Goal: Transaction & Acquisition: Obtain resource

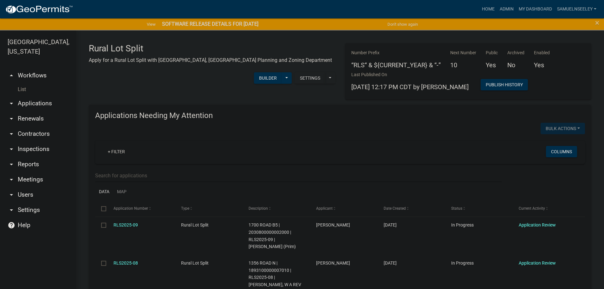
scroll to position [570, 0]
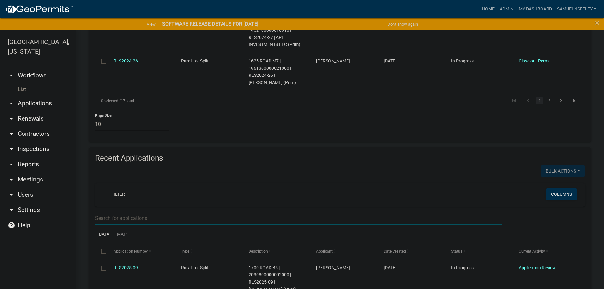
click at [21, 83] on link "List" at bounding box center [38, 89] width 76 height 13
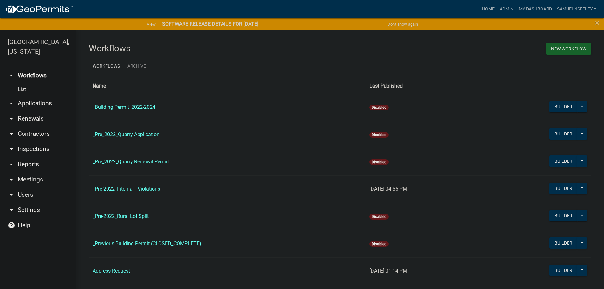
click at [27, 157] on link "arrow_drop_down Reports" at bounding box center [38, 164] width 76 height 15
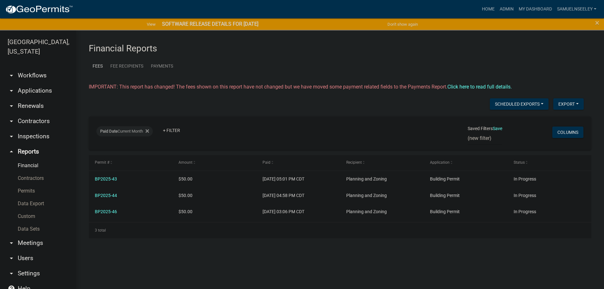
click at [28, 184] on link "Permits" at bounding box center [38, 190] width 76 height 13
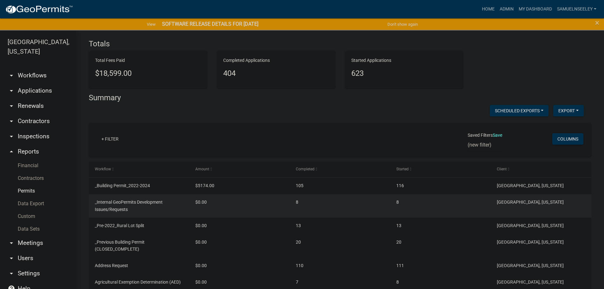
scroll to position [34, 0]
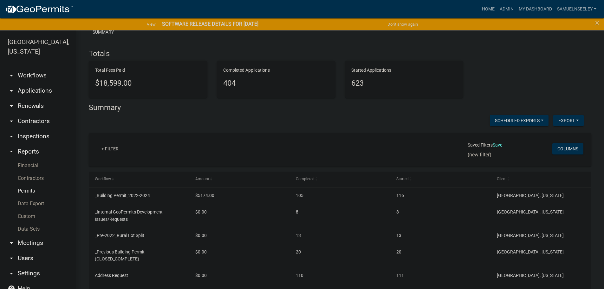
click at [134, 151] on div "+ Filter" at bounding box center [257, 149] width 331 height 13
click at [115, 149] on link "+ Filter" at bounding box center [109, 148] width 27 height 11
click at [104, 197] on li "Created Date" at bounding box center [111, 197] width 58 height 15
click at [120, 161] on label "range" at bounding box center [117, 161] width 13 height 5
click at [109, 161] on input "range" at bounding box center [107, 162] width 4 height 4
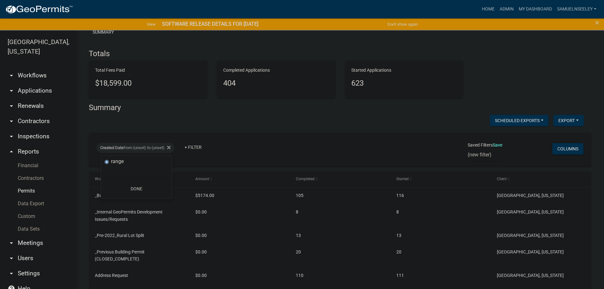
click at [105, 161] on input "range" at bounding box center [107, 162] width 4 height 4
click at [115, 173] on select "[DATE] [DATE] Current Week Previous Week Current Month Last Month Current Calen…" at bounding box center [136, 171] width 63 height 13
select select "custom"
click at [105, 165] on select "[DATE] [DATE] Current Week Previous Week Current Month Last Month Current Calen…" at bounding box center [136, 171] width 63 height 13
click at [125, 198] on input "date" at bounding box center [136, 198] width 63 height 13
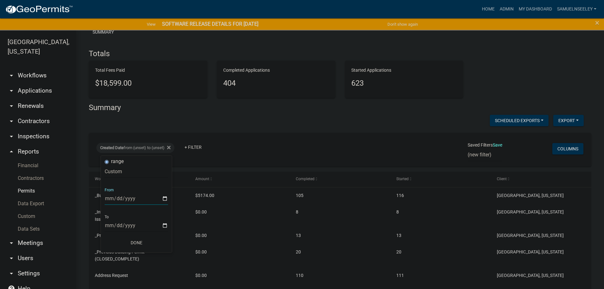
click at [163, 198] on input "date" at bounding box center [136, 198] width 63 height 13
type input "[DATE]"
click at [168, 225] on input "date" at bounding box center [140, 225] width 63 height 13
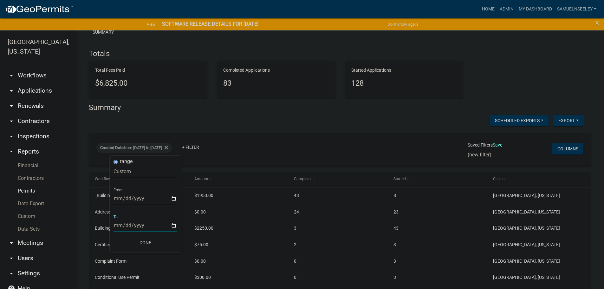
type input "[DATE]"
click at [144, 242] on button "Done" at bounding box center [144, 242] width 63 height 11
click at [204, 148] on link "+ Filter" at bounding box center [190, 146] width 27 height 11
click at [273, 145] on div "Created Date from [DATE] to [DATE] + Filter" at bounding box center [257, 149] width 331 height 16
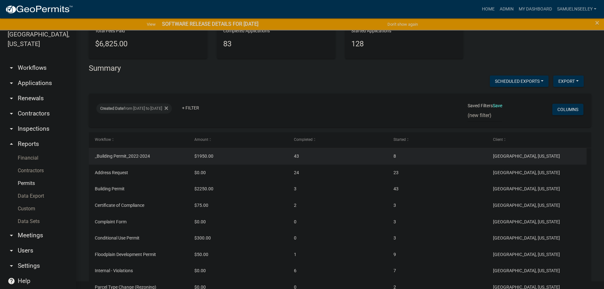
scroll to position [0, 0]
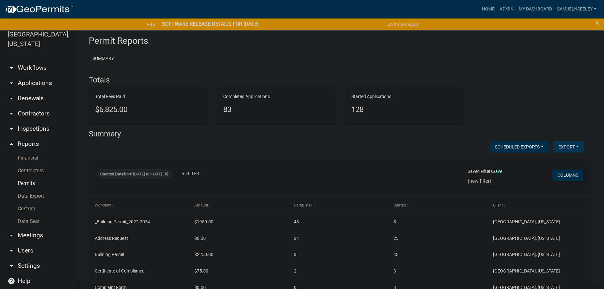
click at [564, 147] on button "Export" at bounding box center [568, 146] width 30 height 11
click at [542, 163] on button "Excel Format (.xlsx)" at bounding box center [553, 163] width 59 height 15
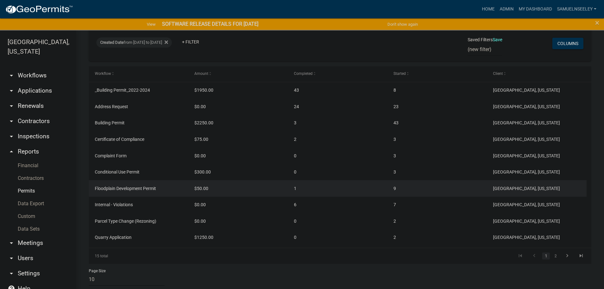
scroll to position [146, 0]
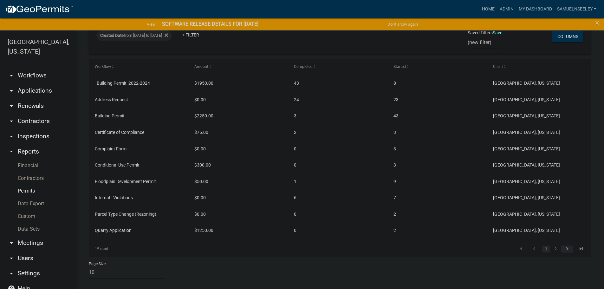
click at [563, 249] on icon "go to next page" at bounding box center [567, 250] width 8 height 8
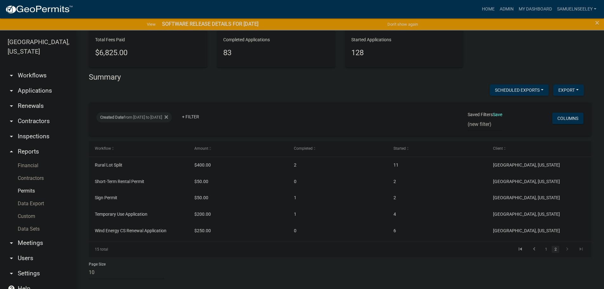
scroll to position [65, 0]
click at [530, 250] on icon "go to previous page" at bounding box center [534, 250] width 8 height 8
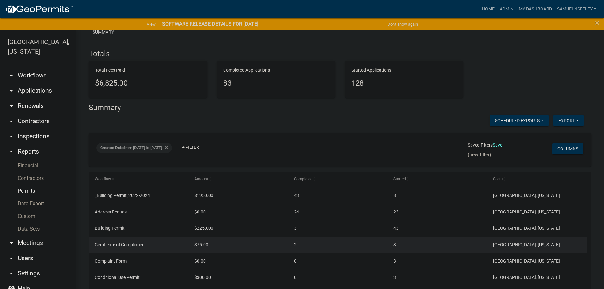
scroll to position [63, 0]
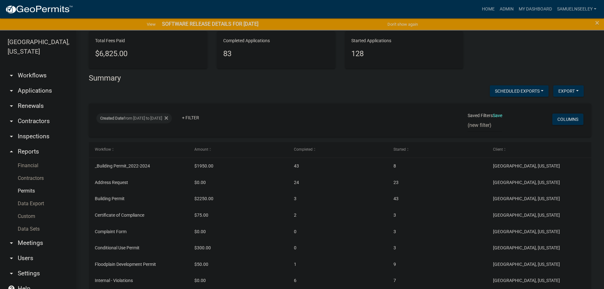
click at [31, 83] on link "arrow_drop_down Applications" at bounding box center [38, 90] width 76 height 15
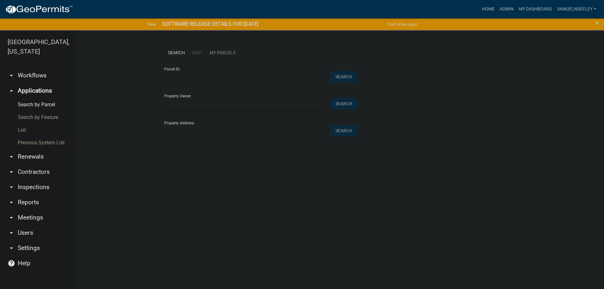
click at [23, 124] on link "List" at bounding box center [38, 130] width 76 height 13
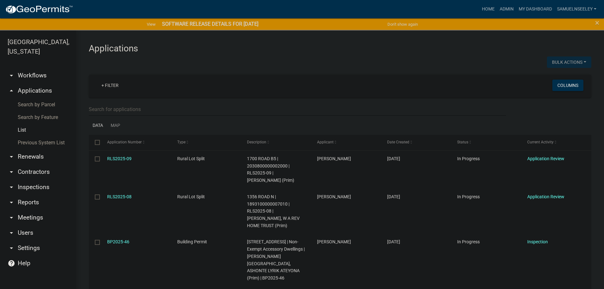
click at [29, 68] on link "arrow_drop_down Workflows" at bounding box center [38, 75] width 76 height 15
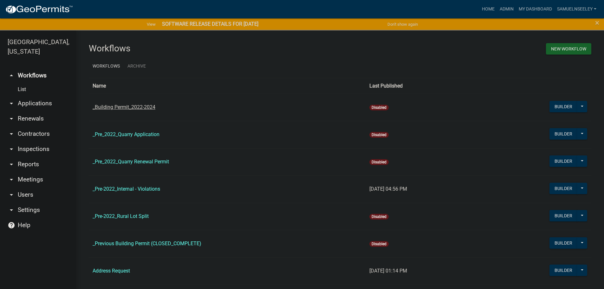
click at [114, 105] on link "_Building Permit_2022-2024" at bounding box center [124, 107] width 63 height 6
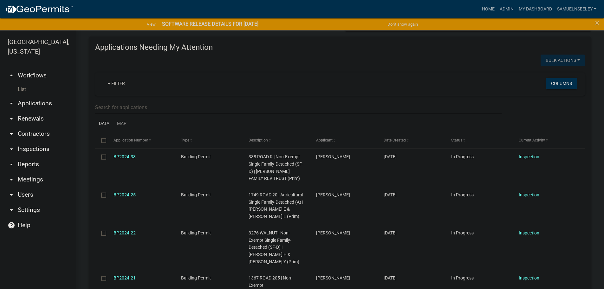
scroll to position [63, 0]
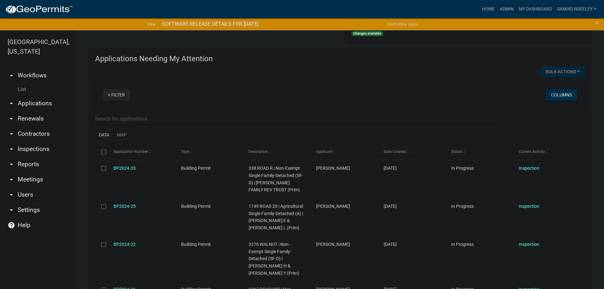
click at [117, 96] on link "+ Filter" at bounding box center [116, 94] width 27 height 11
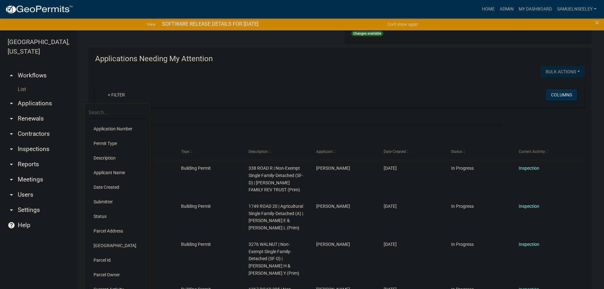
click at [111, 186] on li "Date Created" at bounding box center [117, 187] width 58 height 15
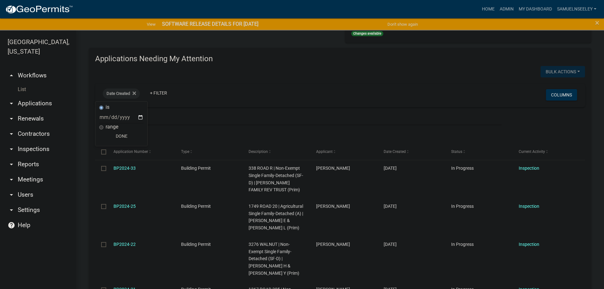
click at [100, 127] on input "range" at bounding box center [101, 127] width 4 height 4
radio input "true"
click at [132, 124] on select "[DATE] [DATE] Current Week Previous Week Current Month Last Month Current Calen…" at bounding box center [142, 123] width 63 height 13
select select "custom"
click at [111, 117] on select "[DATE] [DATE] Current Week Previous Week Current Month Last Month Current Calen…" at bounding box center [142, 123] width 63 height 13
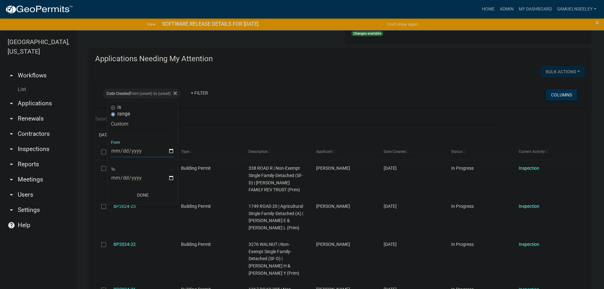
click at [128, 151] on input "date" at bounding box center [142, 150] width 63 height 13
click at [170, 151] on input "date" at bounding box center [142, 150] width 63 height 13
type input "[DATE]"
click at [163, 179] on input "date" at bounding box center [146, 177] width 63 height 13
click at [176, 177] on input "date" at bounding box center [146, 177] width 63 height 13
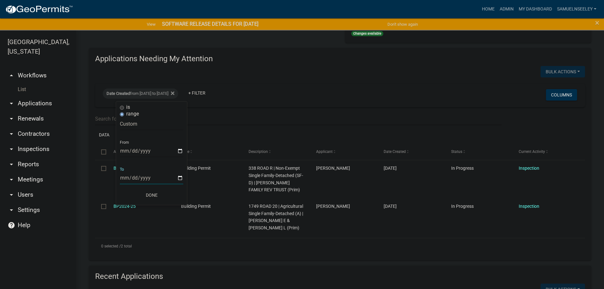
type input "[DATE]"
click at [152, 194] on button "Done" at bounding box center [151, 194] width 63 height 11
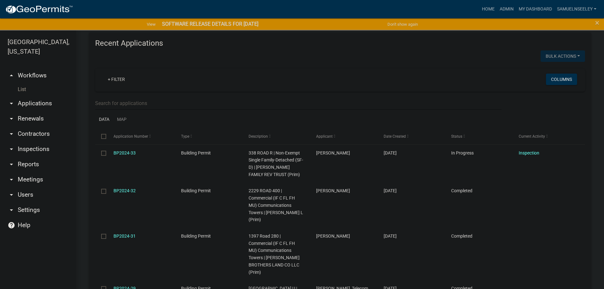
scroll to position [285, 0]
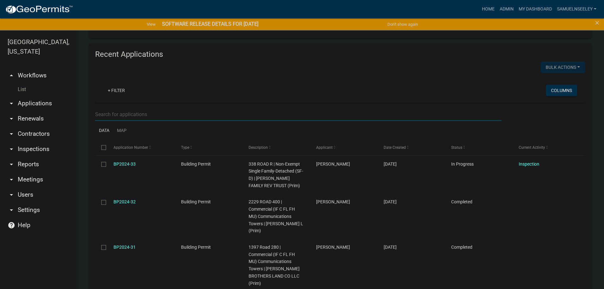
click at [110, 114] on input "text" at bounding box center [298, 114] width 406 height 13
click at [117, 86] on link "+ Filter" at bounding box center [116, 90] width 27 height 11
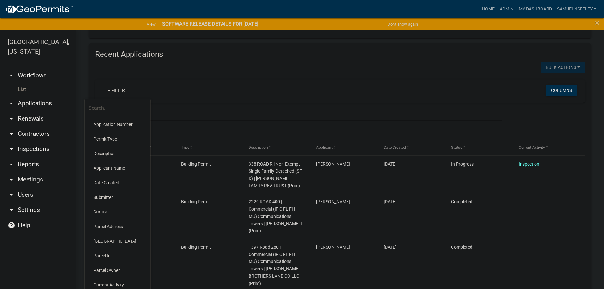
click at [105, 182] on li "Date Created" at bounding box center [117, 182] width 58 height 15
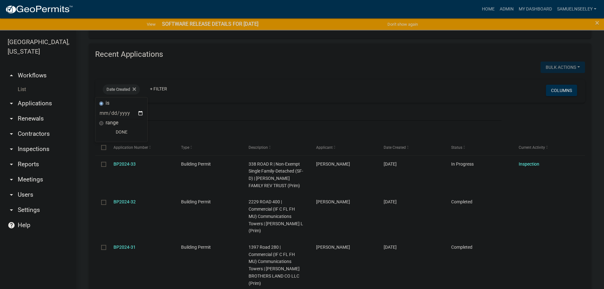
click at [101, 123] on input "range" at bounding box center [101, 123] width 4 height 4
radio input "true"
click at [131, 120] on select "[DATE] [DATE] Current Week Previous Week Current Month Last Month Current Calen…" at bounding box center [142, 119] width 63 height 13
select select "custom"
click at [111, 113] on select "[DATE] [DATE] Current Week Previous Week Current Month Last Month Current Calen…" at bounding box center [142, 119] width 63 height 13
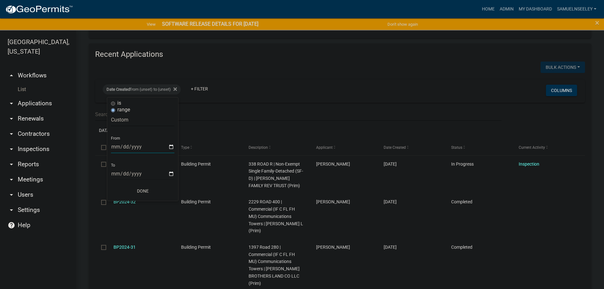
click at [171, 147] on input "date" at bounding box center [142, 146] width 63 height 13
type input "[DATE]"
click at [138, 175] on input "date" at bounding box center [146, 173] width 63 height 13
click at [175, 174] on input "date" at bounding box center [146, 173] width 63 height 13
type input "[DATE]"
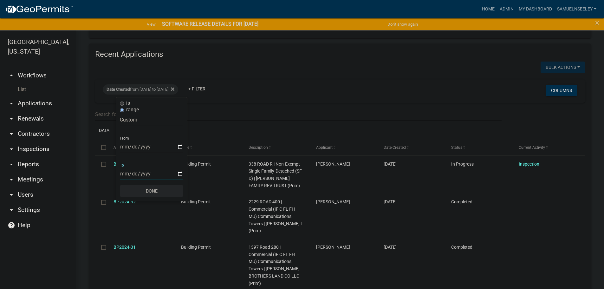
click at [153, 191] on button "Done" at bounding box center [151, 190] width 63 height 11
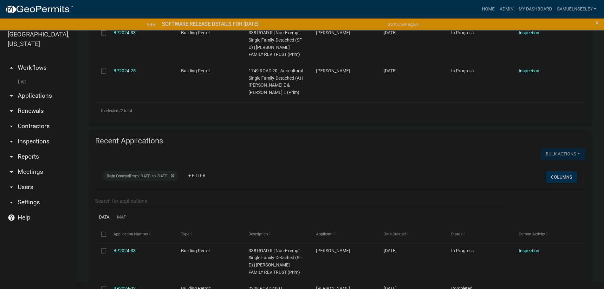
scroll to position [134, 0]
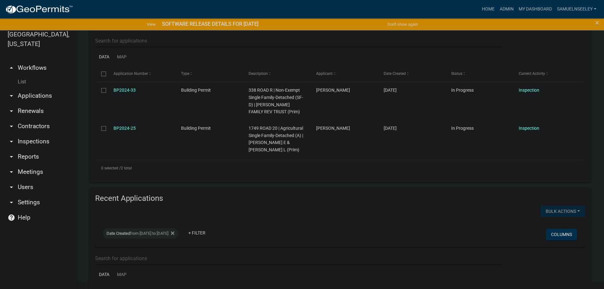
click at [20, 75] on link "List" at bounding box center [38, 81] width 76 height 13
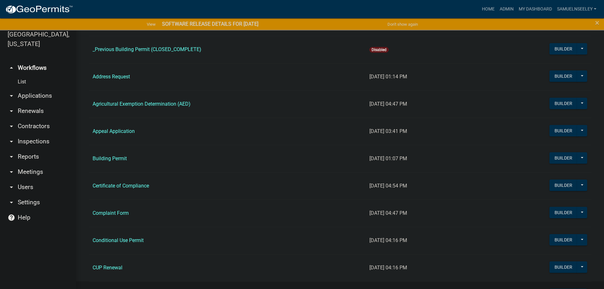
scroll to position [190, 0]
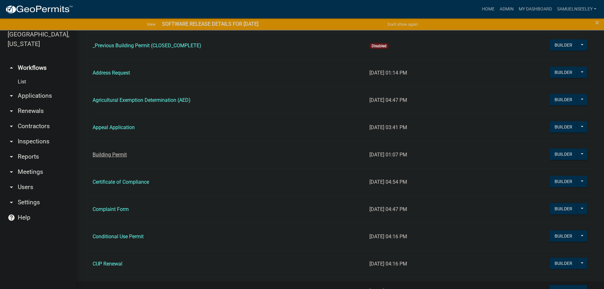
click at [104, 156] on link "Building Permit" at bounding box center [110, 154] width 34 height 6
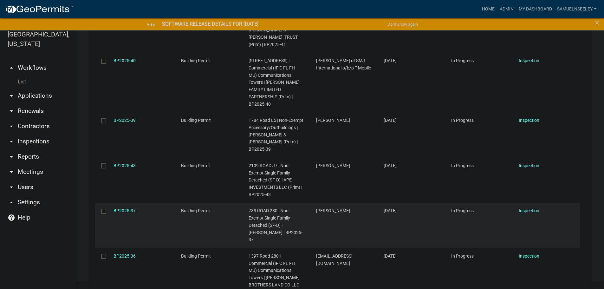
scroll to position [1114, 0]
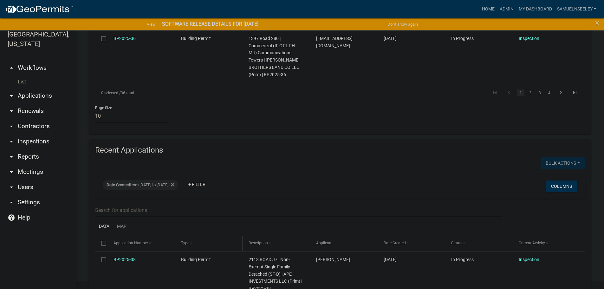
scroll to position [662, 0]
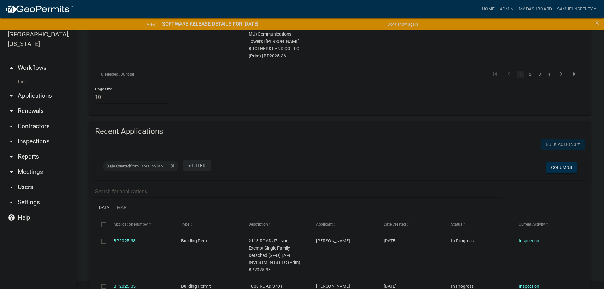
click at [210, 160] on link "+ Filter" at bounding box center [196, 165] width 27 height 11
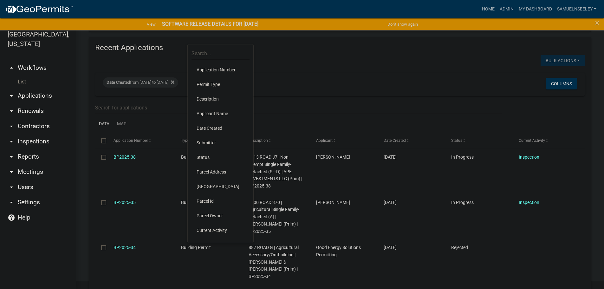
scroll to position [757, 0]
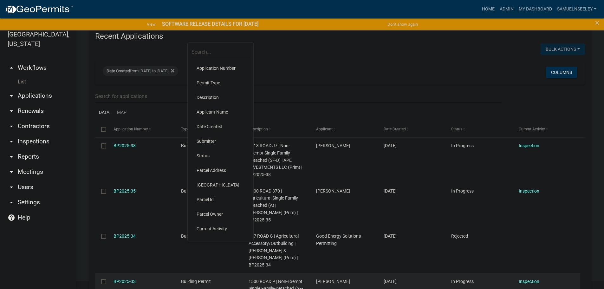
click at [209, 227] on li "Current Activity" at bounding box center [220, 228] width 58 height 15
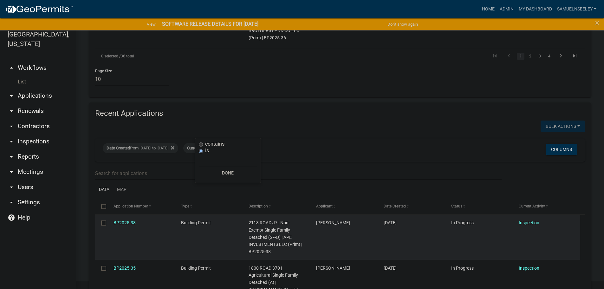
scroll to position [662, 0]
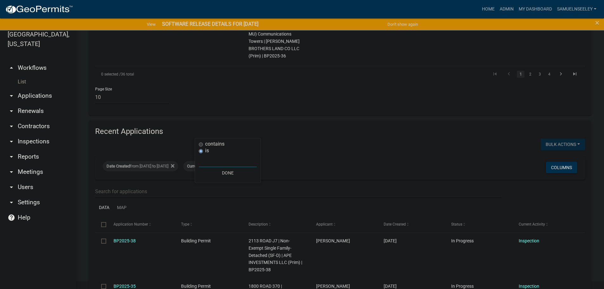
click at [225, 160] on input "text" at bounding box center [228, 160] width 58 height 13
click at [203, 160] on input "text" at bounding box center [228, 160] width 58 height 13
click at [201, 146] on input "contains" at bounding box center [201, 144] width 4 height 4
radio input "true"
click at [203, 155] on input "text" at bounding box center [228, 153] width 58 height 13
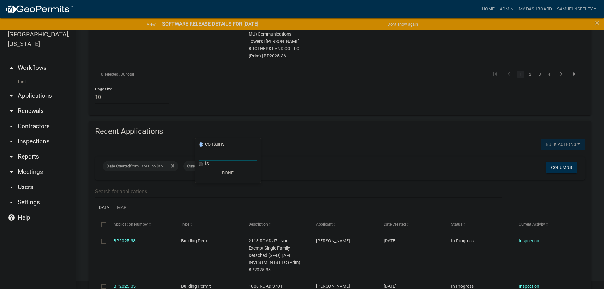
click at [206, 155] on input "text" at bounding box center [228, 153] width 58 height 13
click at [200, 145] on input "contains" at bounding box center [201, 144] width 4 height 4
click at [213, 154] on input "text" at bounding box center [228, 153] width 58 height 13
click at [220, 164] on icon at bounding box center [217, 165] width 3 height 3
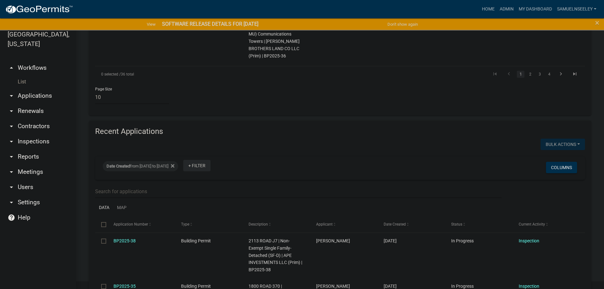
click at [210, 160] on link "+ Filter" at bounding box center [196, 165] width 27 height 11
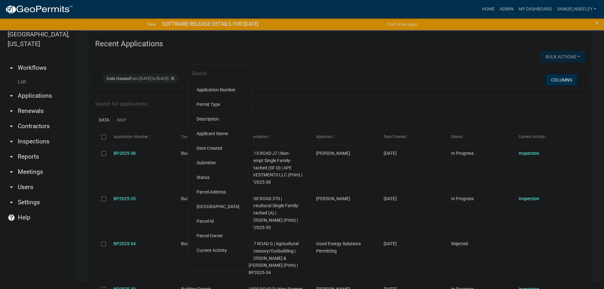
scroll to position [757, 0]
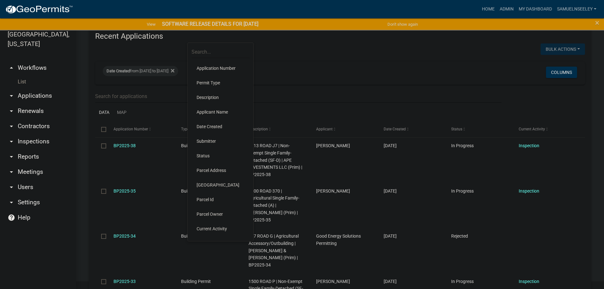
click at [204, 156] on li "Status" at bounding box center [220, 155] width 58 height 15
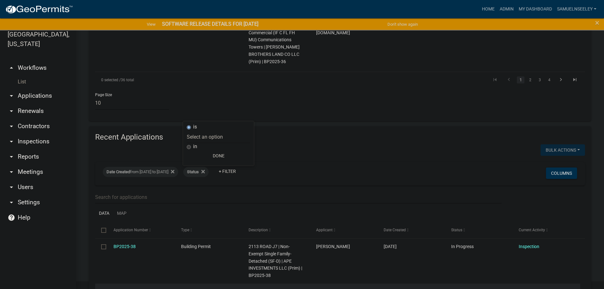
scroll to position [630, 0]
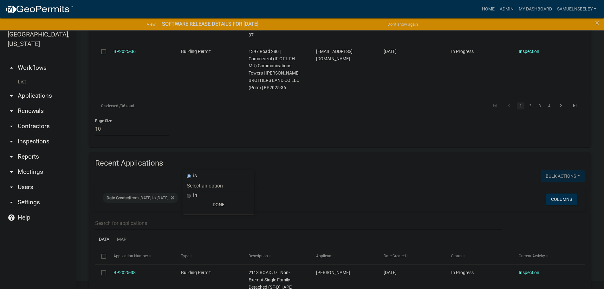
click at [201, 186] on select "Select an option Not Started In Progress Completed Expired Locked Withdrawn Voi…" at bounding box center [218, 185] width 63 height 13
select select "1"
click at [200, 179] on select "Select an option Not Started In Progress Completed Expired Locked Withdrawn Voi…" at bounding box center [218, 185] width 63 height 13
click at [265, 191] on link "+ Filter" at bounding box center [251, 196] width 27 height 11
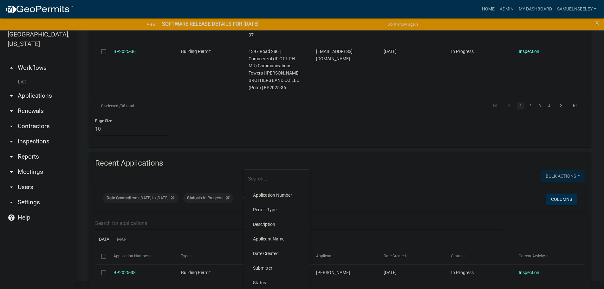
click at [259, 284] on li "Status" at bounding box center [277, 282] width 58 height 15
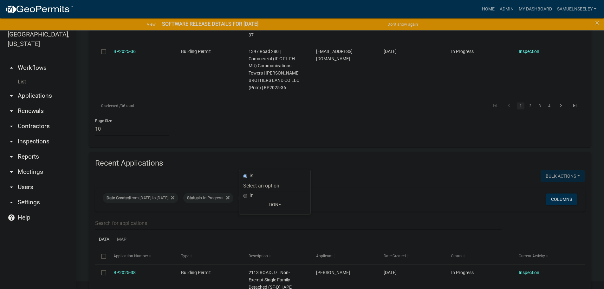
click at [256, 187] on select "Select an option Not Started In Progress Completed Expired Locked Withdrawn Voi…" at bounding box center [274, 185] width 63 height 13
select select "2"
click at [256, 179] on select "Select an option Not Started In Progress Completed Expired Locked Withdrawn Voi…" at bounding box center [274, 185] width 63 height 13
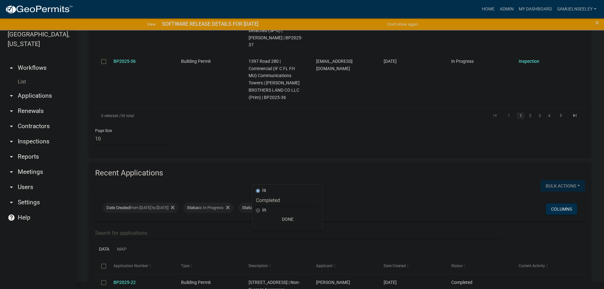
scroll to position [615, 0]
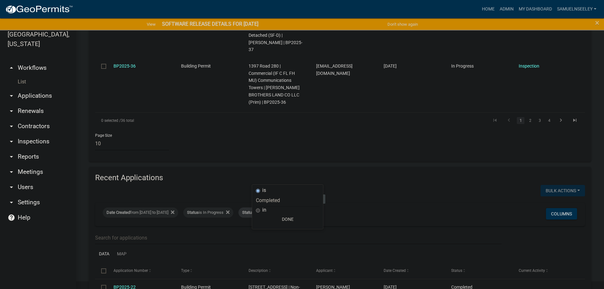
click at [283, 210] on icon at bounding box center [281, 211] width 3 height 3
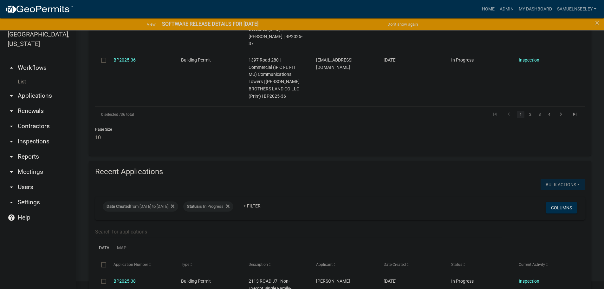
scroll to position [612, 0]
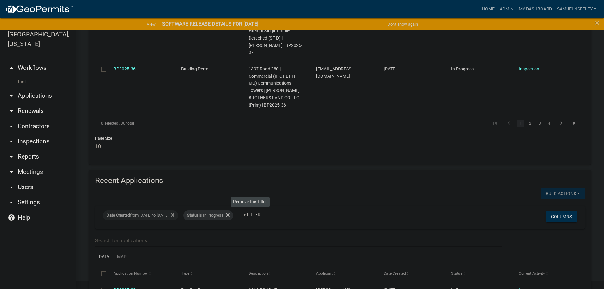
click at [229, 213] on icon at bounding box center [227, 214] width 3 height 3
click at [210, 209] on link "+ Filter" at bounding box center [196, 214] width 27 height 11
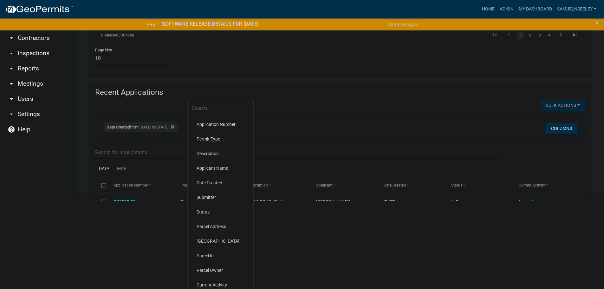
scroll to position [104, 0]
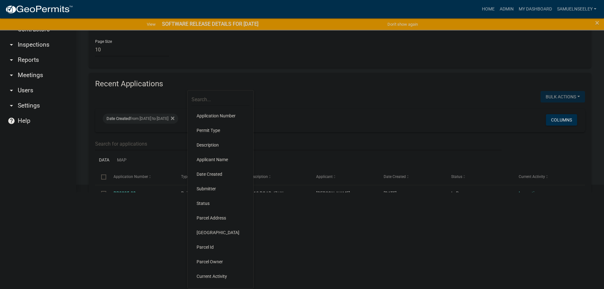
click at [204, 276] on li "Current Activity" at bounding box center [220, 276] width 58 height 15
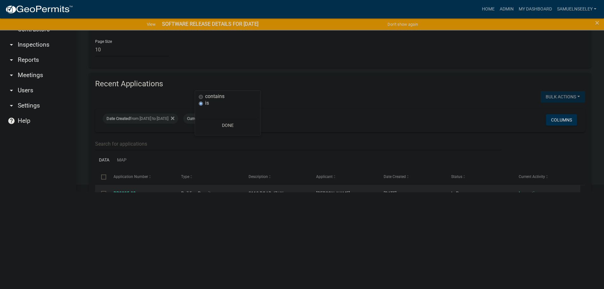
scroll to position [8, 0]
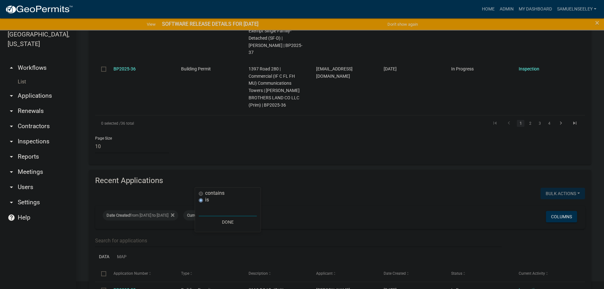
click at [215, 209] on input "text" at bounding box center [228, 209] width 58 height 13
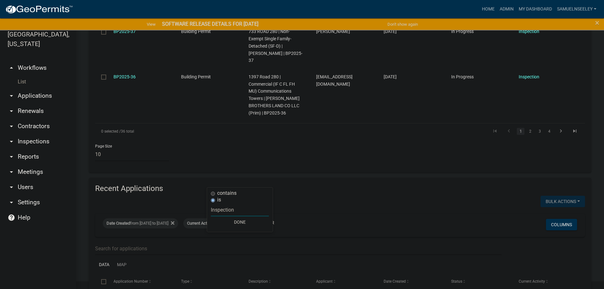
scroll to position [612, 0]
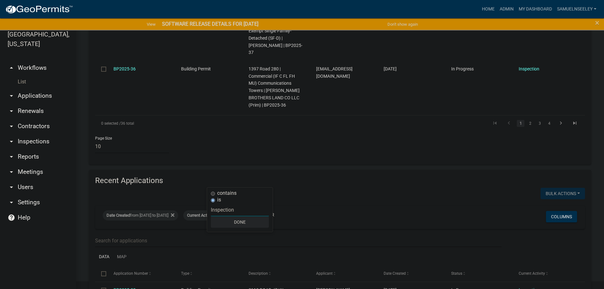
type input "Inspection"
click at [242, 221] on button "Done" at bounding box center [240, 221] width 58 height 11
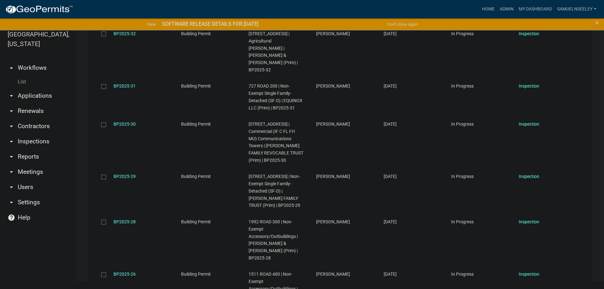
scroll to position [1085, 0]
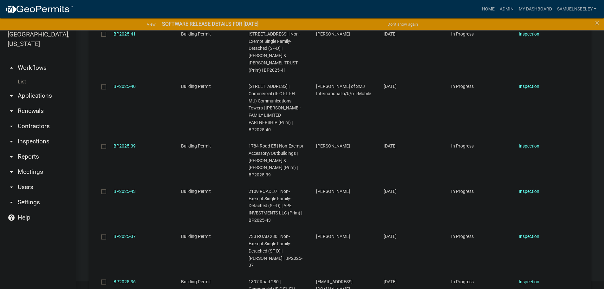
scroll to position [1106, 0]
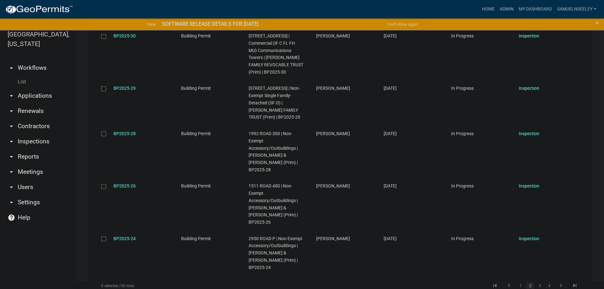
scroll to position [1085, 0]
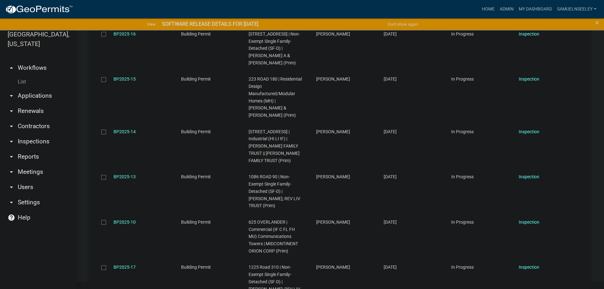
scroll to position [1106, 0]
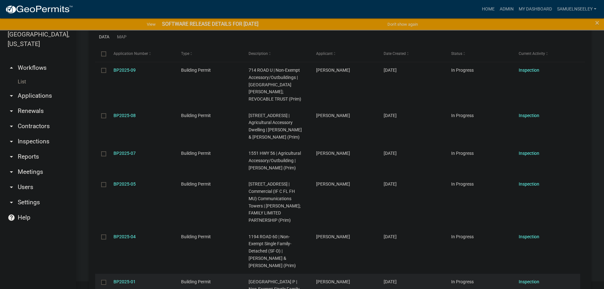
scroll to position [875, 0]
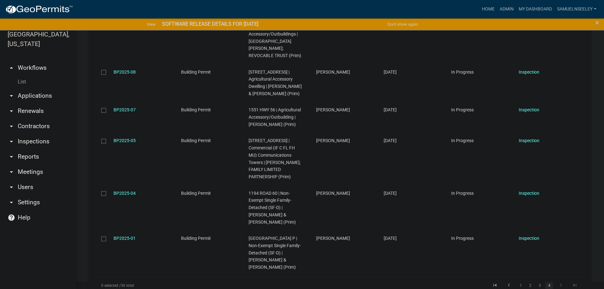
click at [22, 75] on link "List" at bounding box center [38, 81] width 76 height 13
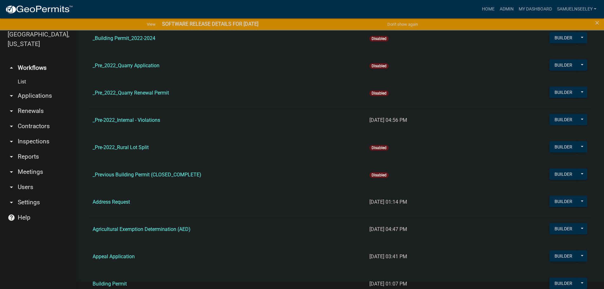
scroll to position [63, 0]
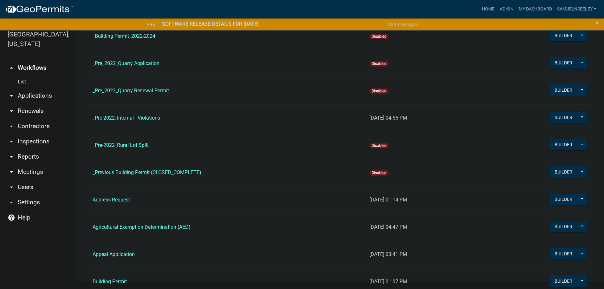
click at [116, 200] on link "Address Request" at bounding box center [111, 199] width 37 height 6
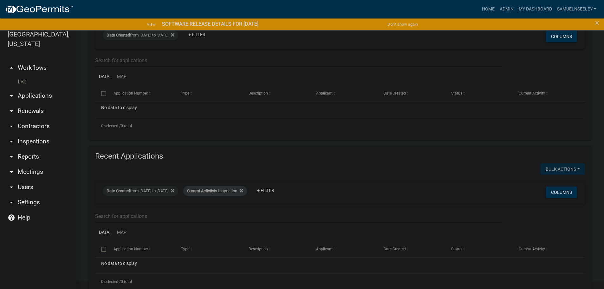
scroll to position [127, 0]
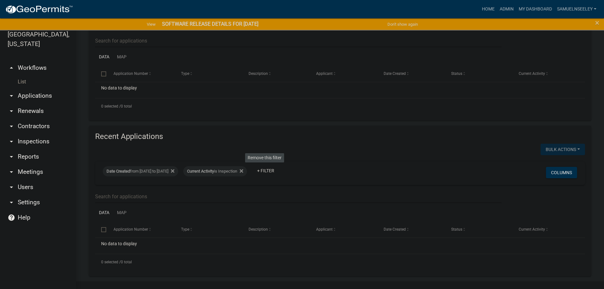
click at [243, 170] on icon at bounding box center [241, 170] width 3 height 5
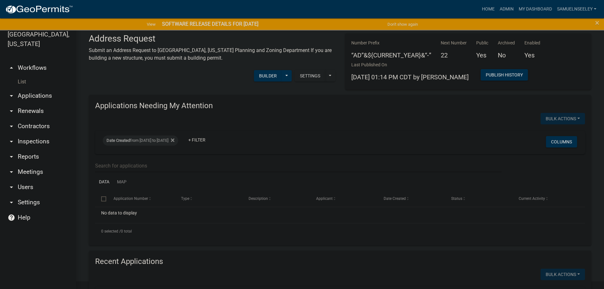
scroll to position [0, 0]
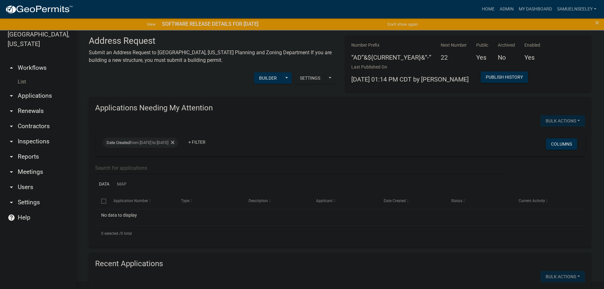
click at [23, 75] on link "List" at bounding box center [38, 81] width 76 height 13
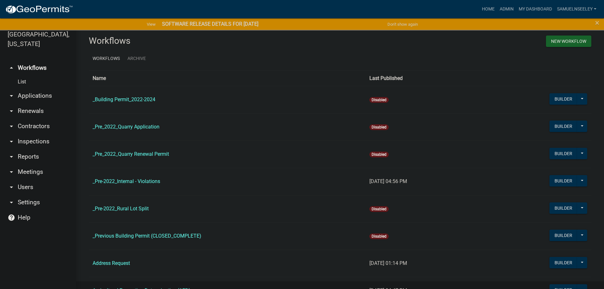
click at [29, 149] on link "arrow_drop_down Reports" at bounding box center [38, 156] width 76 height 15
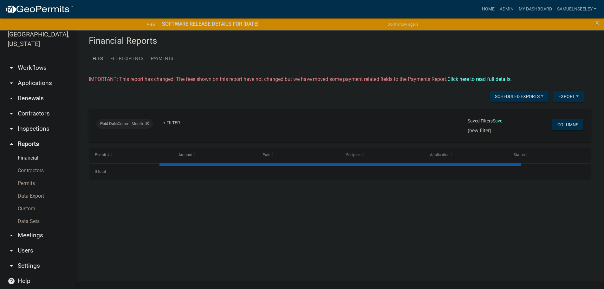
click at [26, 177] on link "Permits" at bounding box center [38, 183] width 76 height 13
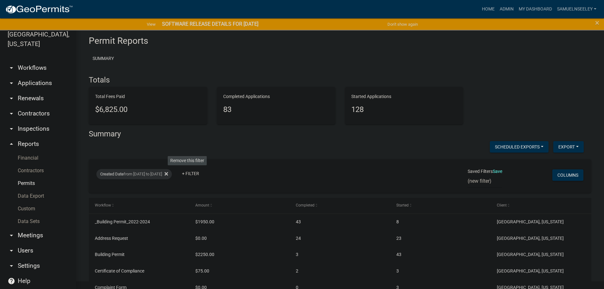
click at [168, 174] on icon at bounding box center [165, 173] width 3 height 3
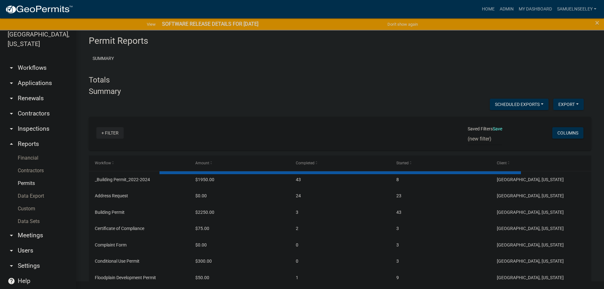
click at [115, 131] on link "+ Filter" at bounding box center [109, 132] width 27 height 11
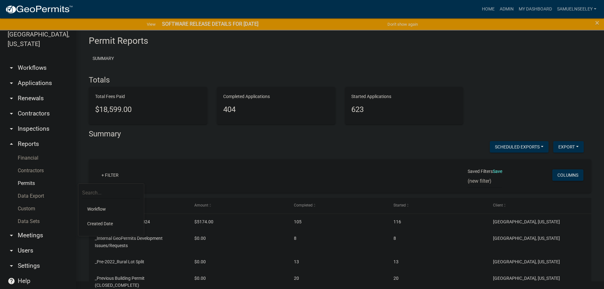
click at [99, 222] on li "Created Date" at bounding box center [111, 223] width 58 height 15
click at [118, 198] on select "[DATE] [DATE] Current Week Previous Week Current Month Last Month Current Calen…" at bounding box center [136, 197] width 63 height 13
select select "custom"
click at [105, 191] on select "[DATE] [DATE] Current Week Previous Week Current Month Last Month Current Calen…" at bounding box center [136, 197] width 63 height 13
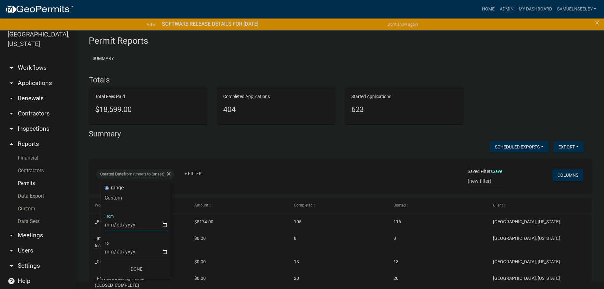
click at [164, 224] on input "date" at bounding box center [136, 224] width 63 height 13
type input "[DATE]"
click at [157, 252] on input "date" at bounding box center [140, 251] width 63 height 13
click at [168, 251] on input "date" at bounding box center [140, 251] width 63 height 13
type input "[DATE]"
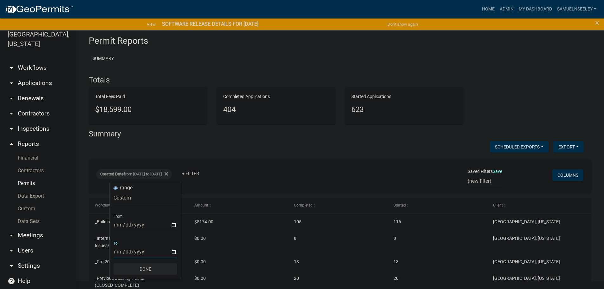
click at [144, 268] on button "Done" at bounding box center [144, 268] width 63 height 11
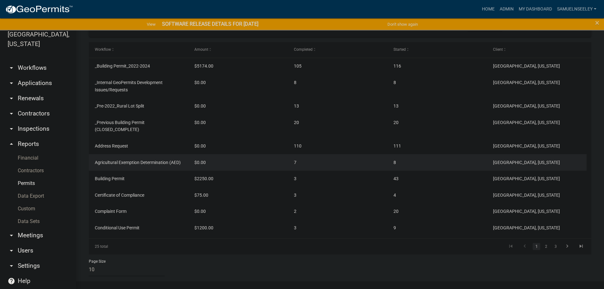
scroll to position [161, 0]
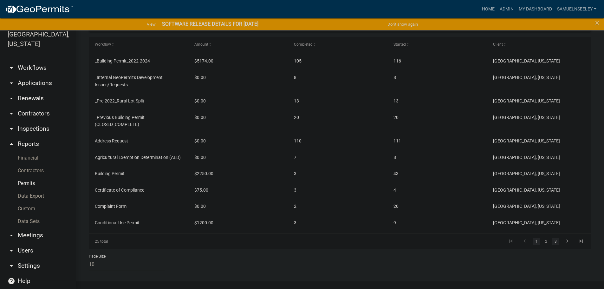
click at [551, 241] on link "3" at bounding box center [555, 241] width 8 height 7
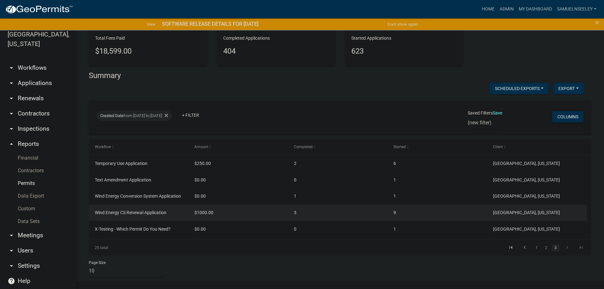
scroll to position [65, 0]
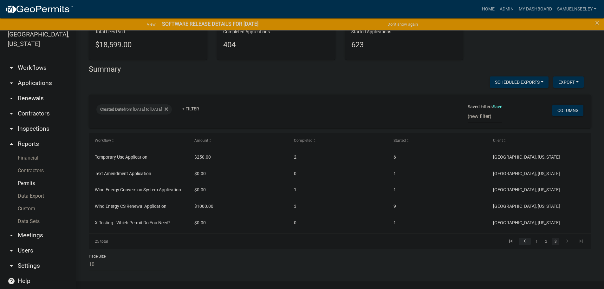
click at [520, 242] on icon "go to previous page" at bounding box center [524, 242] width 8 height 8
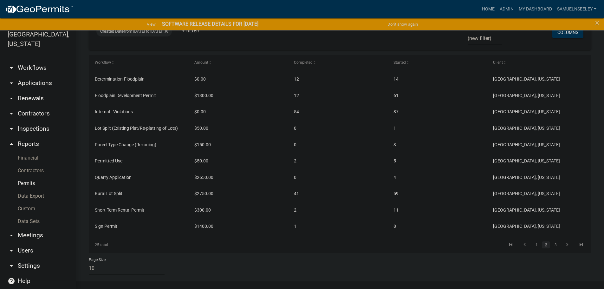
scroll to position [146, 0]
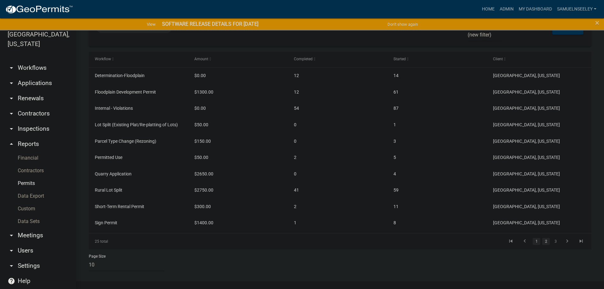
click at [532, 243] on link "1" at bounding box center [536, 241] width 8 height 7
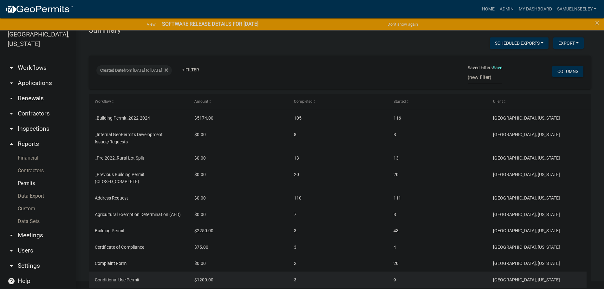
scroll to position [146, 0]
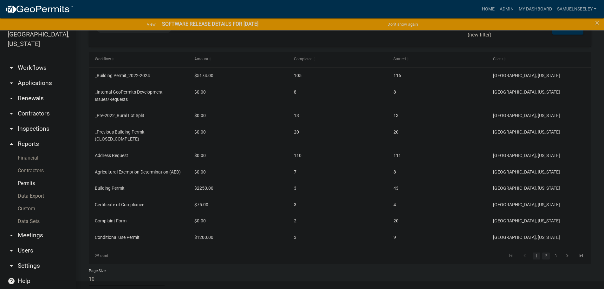
click at [542, 257] on link "2" at bounding box center [546, 255] width 8 height 7
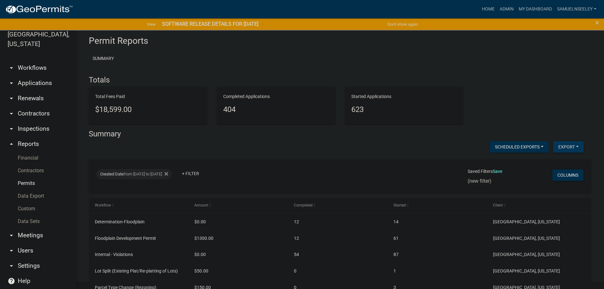
click at [558, 148] on button "Export" at bounding box center [568, 146] width 30 height 11
click at [547, 162] on button "Excel Format (.xlsx)" at bounding box center [553, 163] width 59 height 15
click at [494, 171] on link "Save" at bounding box center [497, 171] width 10 height 5
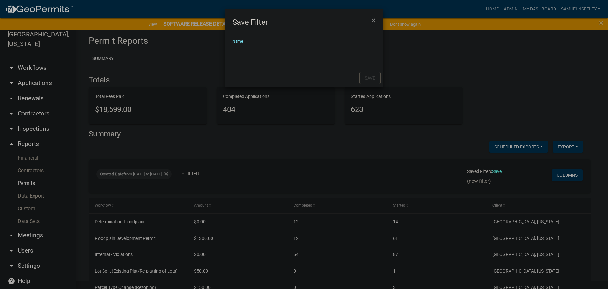
click at [252, 45] on input "Name" at bounding box center [304, 49] width 143 height 13
type input "Lifetime"
click at [374, 80] on button "Save" at bounding box center [370, 78] width 21 height 12
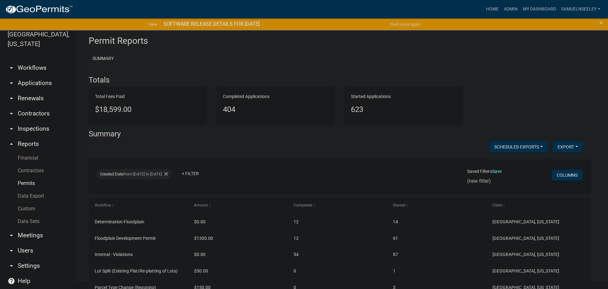
select select "1: e18fc7c7-2326-4d54-80fd-a865d1b0c3fa"
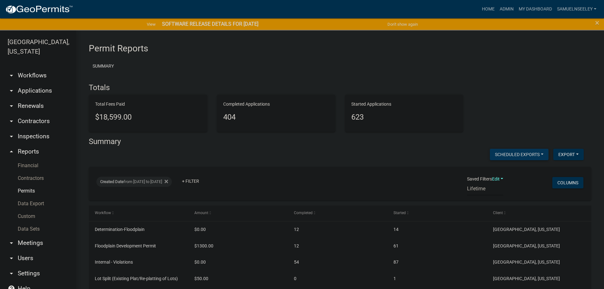
click at [513, 153] on button "Scheduled Exports" at bounding box center [518, 154] width 59 height 11
click at [500, 201] on button "Yearly Permit Numbers" at bounding box center [513, 201] width 69 height 15
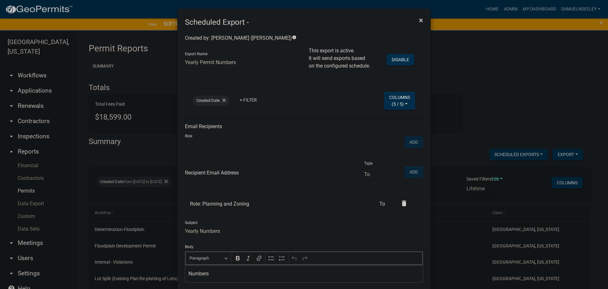
click at [420, 21] on span "×" at bounding box center [421, 20] width 4 height 9
